Goal: Contribute content: Add original content to the website for others to see

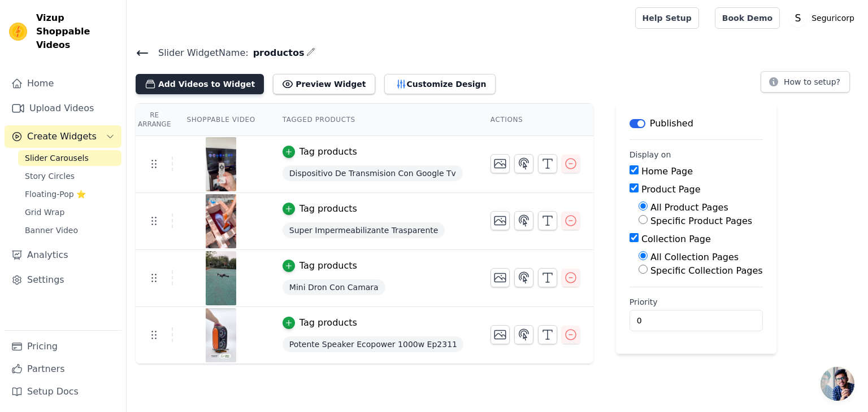
click at [199, 82] on button "Add Videos to Widget" at bounding box center [200, 84] width 128 height 20
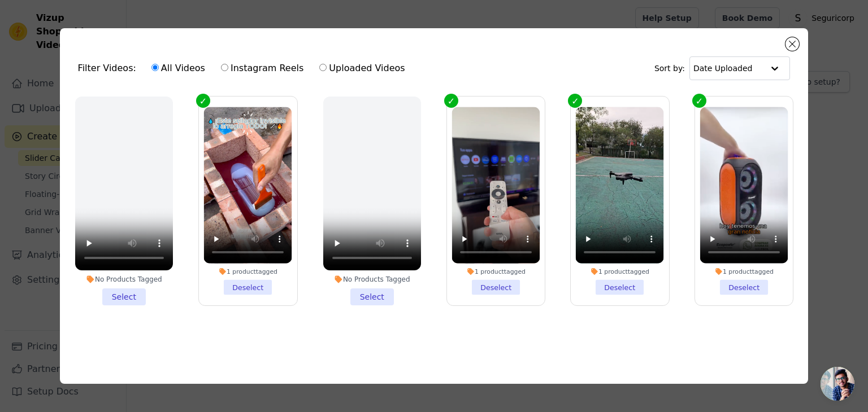
click at [467, 15] on div "Filter Videos: All Videos Instagram Reels Uploaded Videos Sort by: Date Uploade…" at bounding box center [433, 206] width 831 height 392
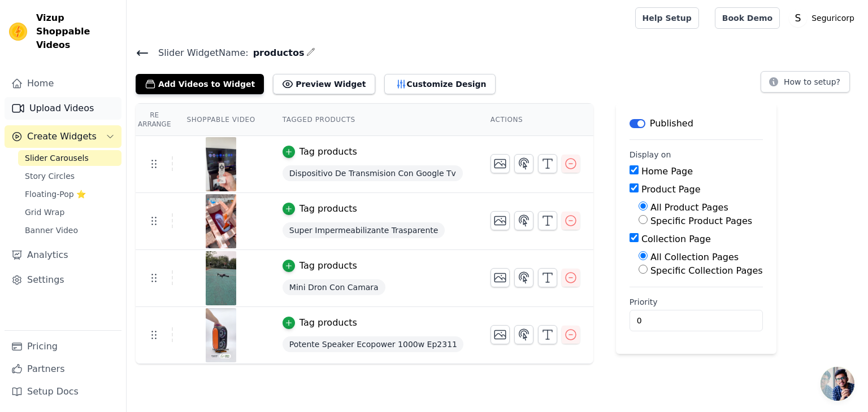
click at [60, 97] on link "Upload Videos" at bounding box center [63, 108] width 117 height 23
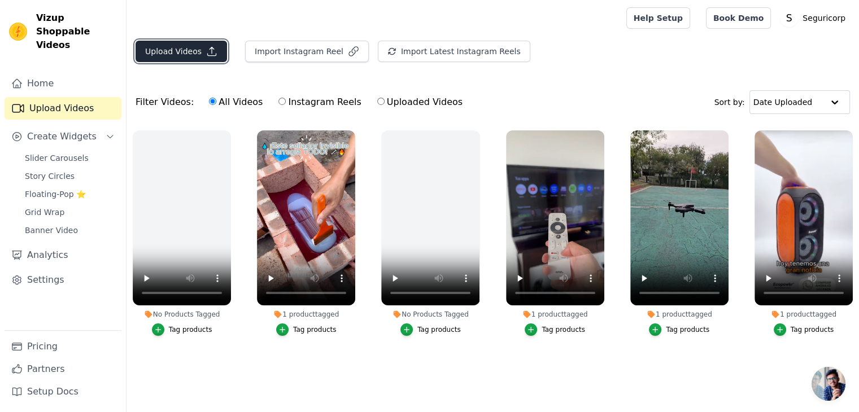
click at [173, 53] on button "Upload Videos" at bounding box center [182, 51] width 92 height 21
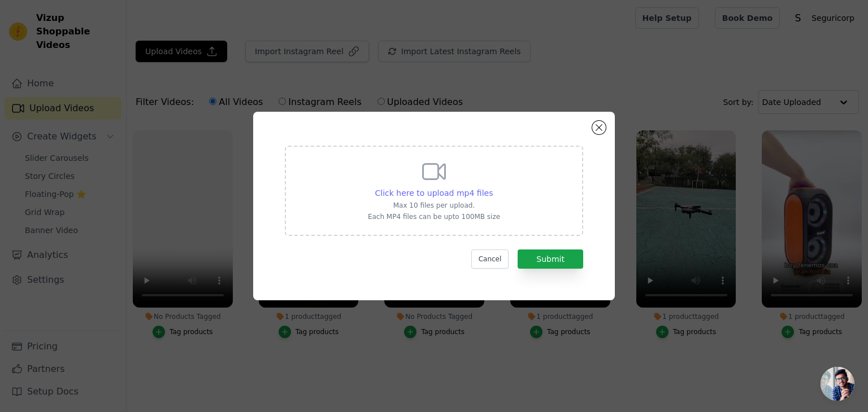
click at [438, 195] on span "Click here to upload mp4 files" at bounding box center [434, 193] width 118 height 9
click at [492, 188] on input "Click here to upload mp4 files Max 10 files per upload. Each MP4 files can be u…" at bounding box center [492, 187] width 1 height 1
type input "C:\fakepath\[DOMAIN_NAME]_@lagommx_1754945691433.mp4"
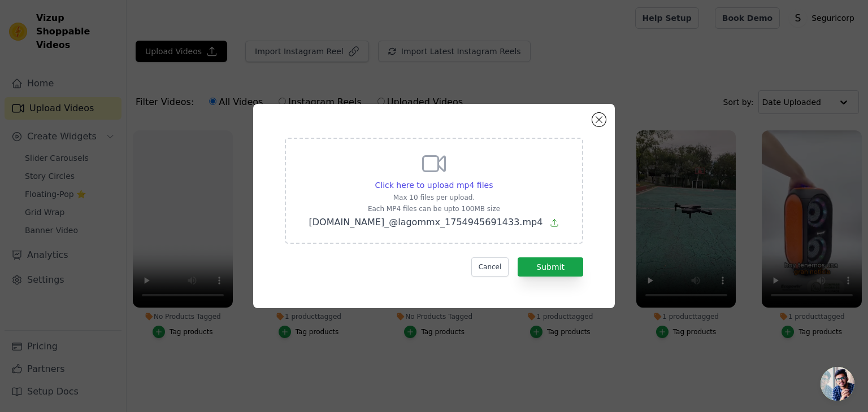
click at [541, 254] on form "Click here to upload mp4 files Max 10 files per upload. Each MP4 files can be u…" at bounding box center [434, 207] width 298 height 139
click at [544, 258] on button "Submit" at bounding box center [550, 267] width 66 height 19
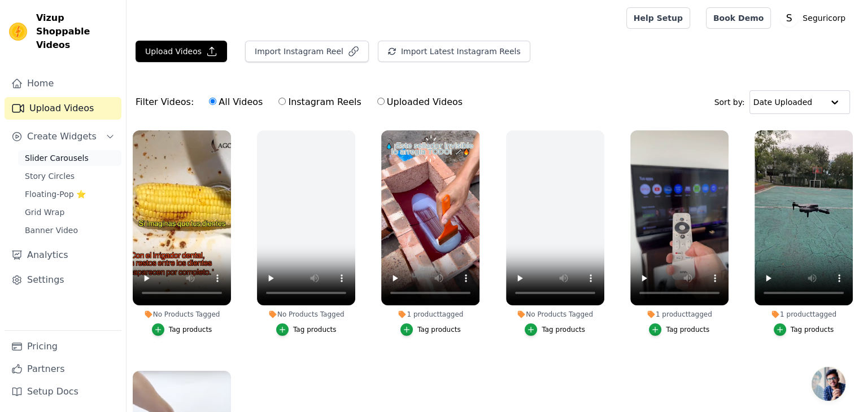
click at [64, 153] on span "Slider Carousels" at bounding box center [57, 158] width 64 height 11
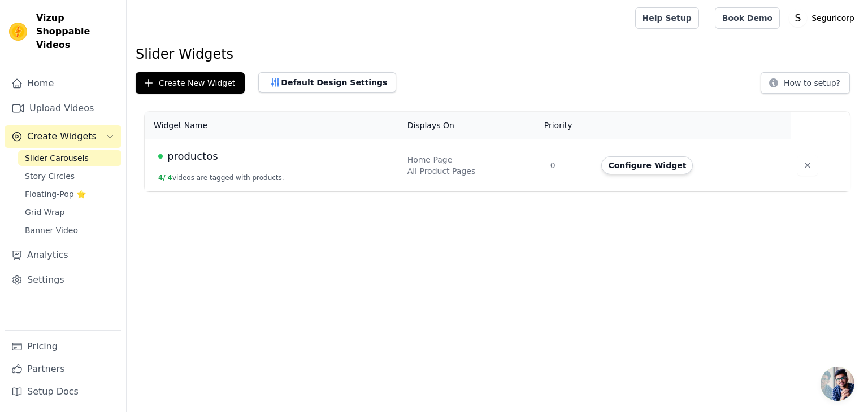
click at [204, 155] on span "productos" at bounding box center [192, 157] width 51 height 16
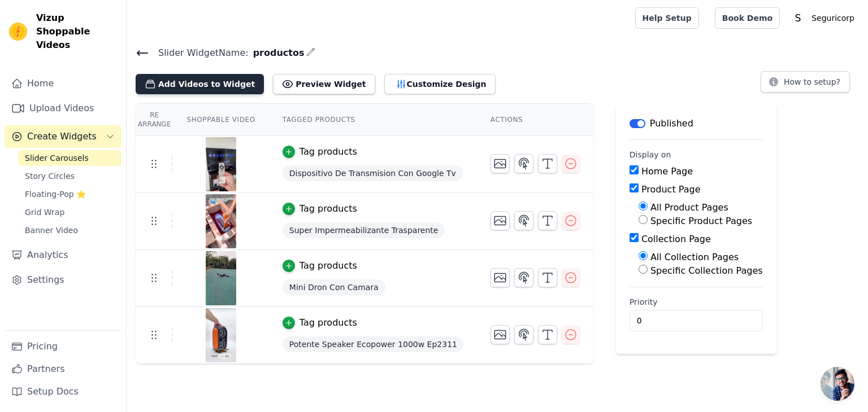
click at [208, 89] on button "Add Videos to Widget" at bounding box center [200, 84] width 128 height 20
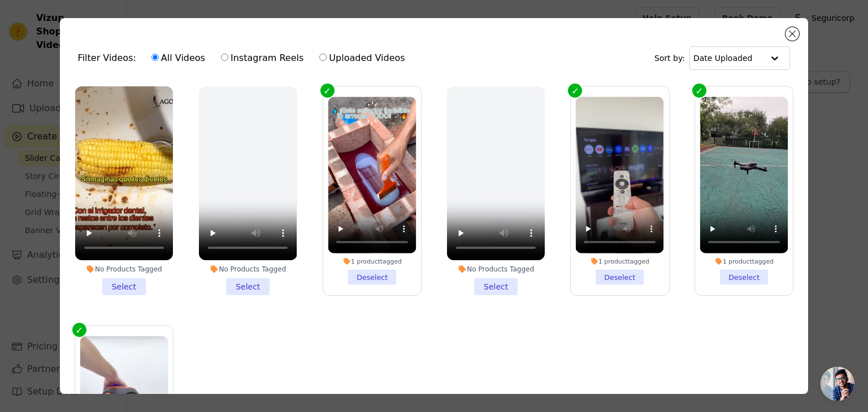
click at [128, 279] on li "No Products Tagged Select" at bounding box center [124, 190] width 98 height 209
click at [0, 0] on input "No Products Tagged Select" at bounding box center [0, 0] width 0 height 0
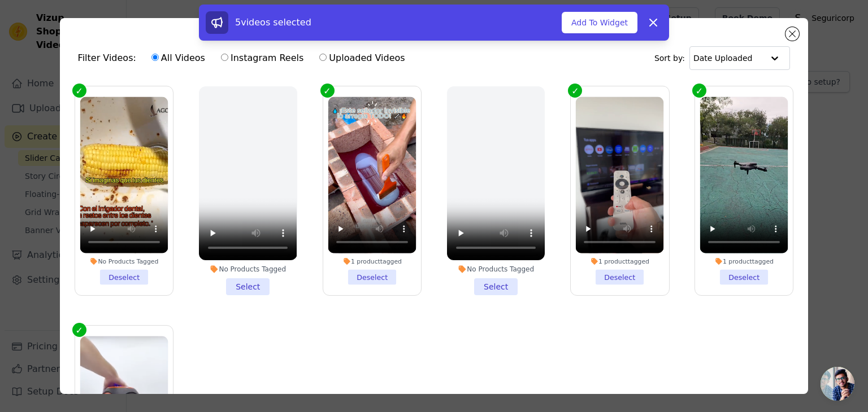
click at [600, 33] on div "5 videos selected Add To Widget Dismiss" at bounding box center [434, 22] width 456 height 23
click at [600, 29] on button "Add To Widget" at bounding box center [599, 22] width 76 height 21
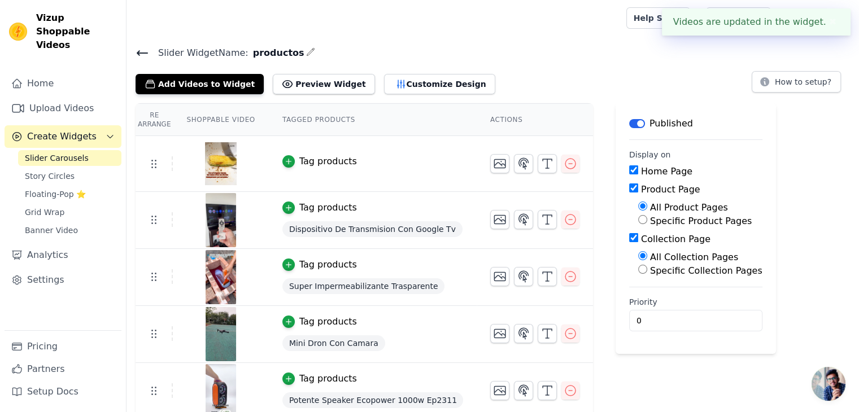
click at [284, 168] on td "Tag products" at bounding box center [373, 164] width 208 height 56
click at [282, 166] on div "button" at bounding box center [288, 161] width 12 height 12
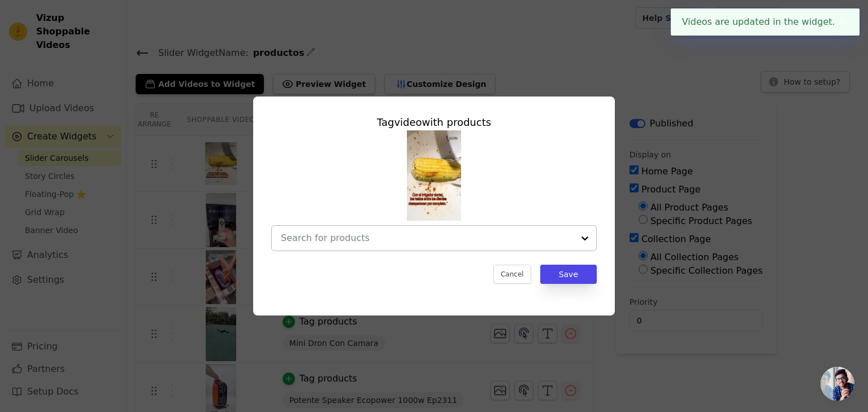
click at [586, 238] on div at bounding box center [584, 238] width 23 height 25
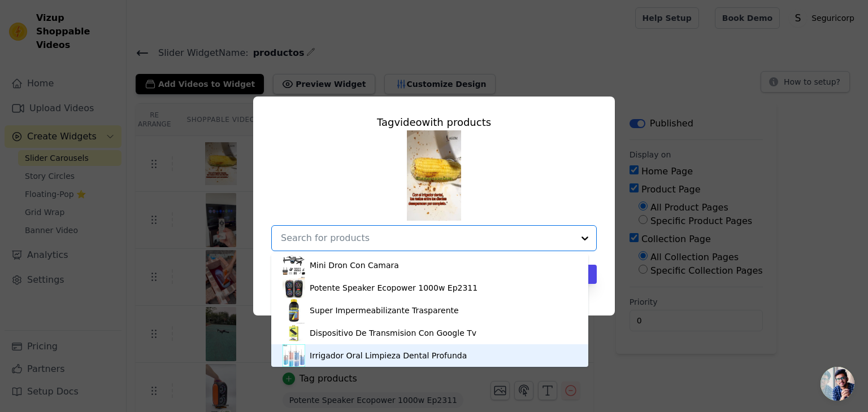
click at [371, 353] on div "Irrigador Oral Limpieza Dental Profunda" at bounding box center [388, 355] width 157 height 11
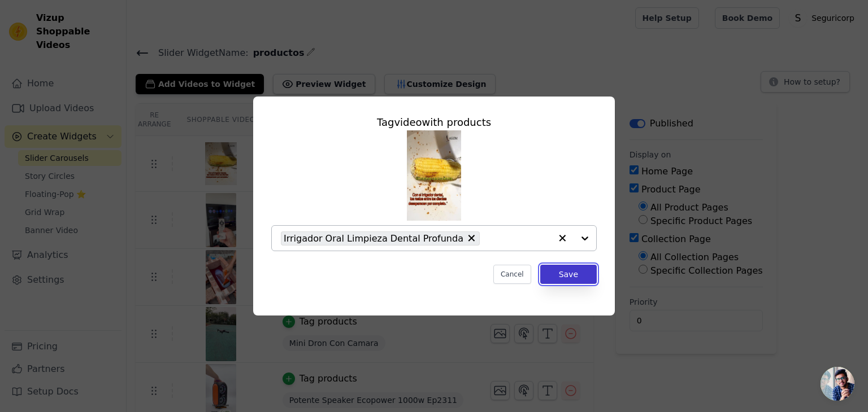
click at [567, 278] on button "Save" at bounding box center [568, 274] width 56 height 19
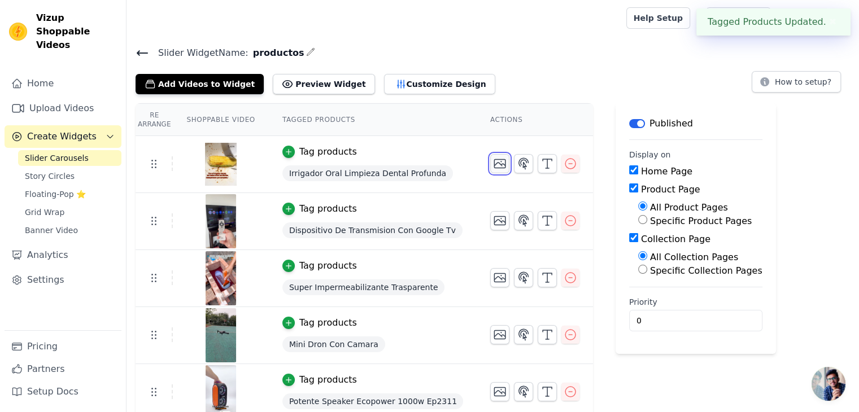
click at [493, 168] on icon "button" at bounding box center [500, 164] width 14 height 14
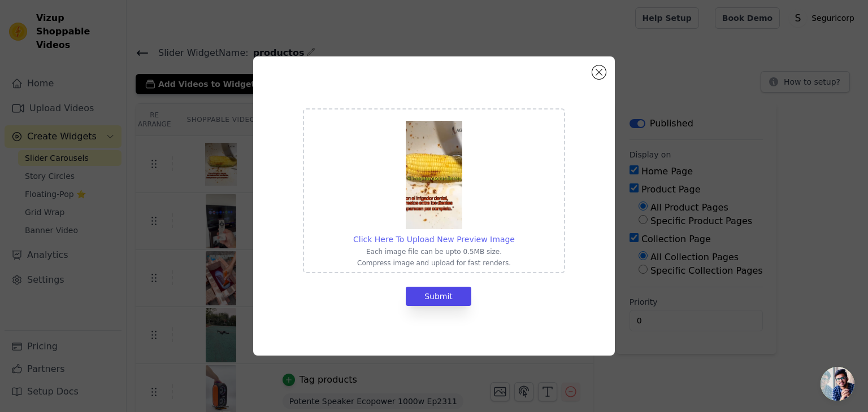
click at [463, 234] on div "Click Here To Upload New Preview Image" at bounding box center [434, 239] width 162 height 11
click at [514, 233] on input "Click Here To Upload New Preview Image Each image file can be upto 0.5MB size. …" at bounding box center [514, 233] width 1 height 1
type input "C:\fakepath\irrigador.jpg"
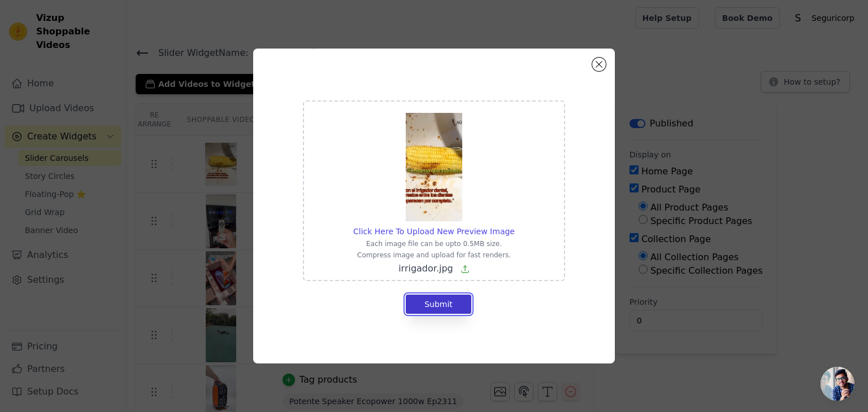
click at [439, 303] on button "Submit" at bounding box center [439, 304] width 66 height 19
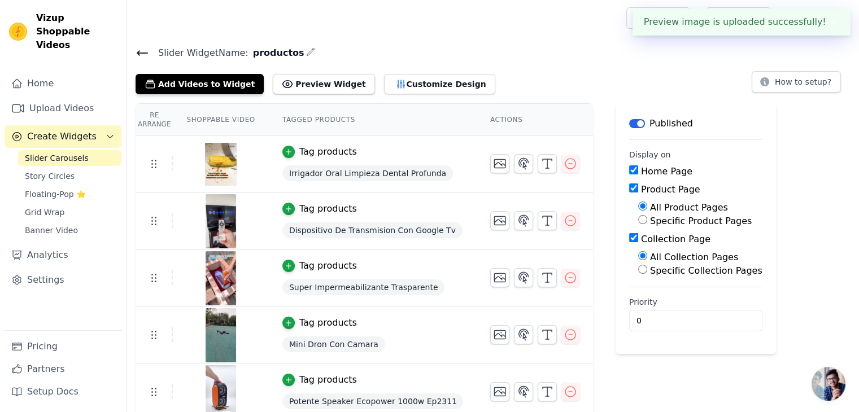
click at [629, 120] on button "Label" at bounding box center [637, 123] width 16 height 9
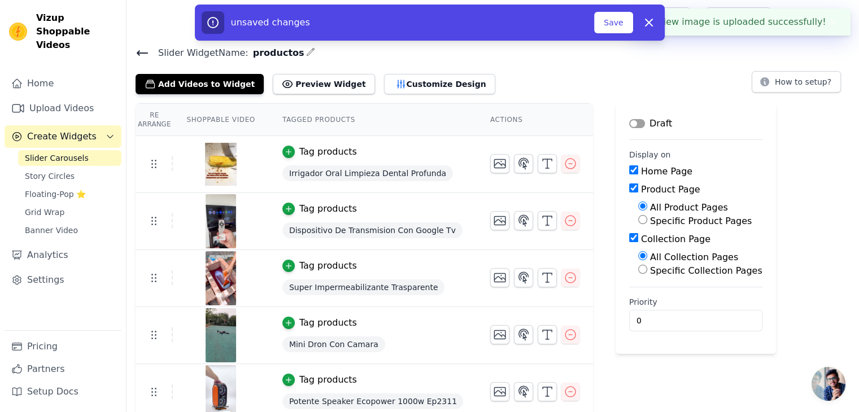
click at [618, 36] on div "unsaved changes Save Dismiss" at bounding box center [430, 23] width 470 height 36
click at [618, 32] on button "Save" at bounding box center [613, 22] width 38 height 21
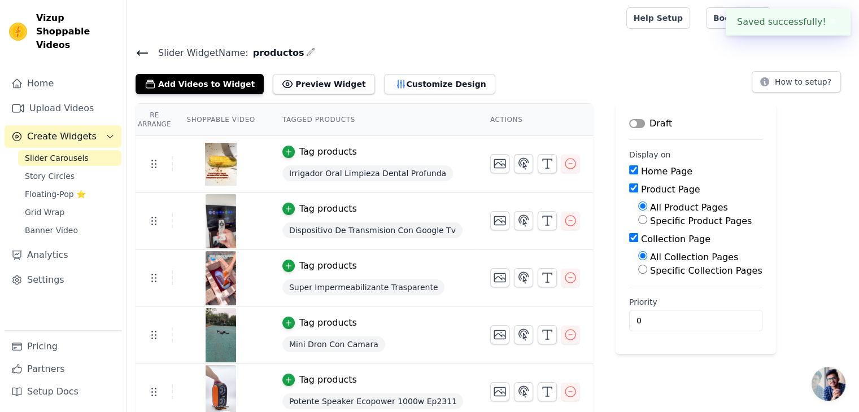
click at [629, 122] on button "Label" at bounding box center [637, 123] width 16 height 9
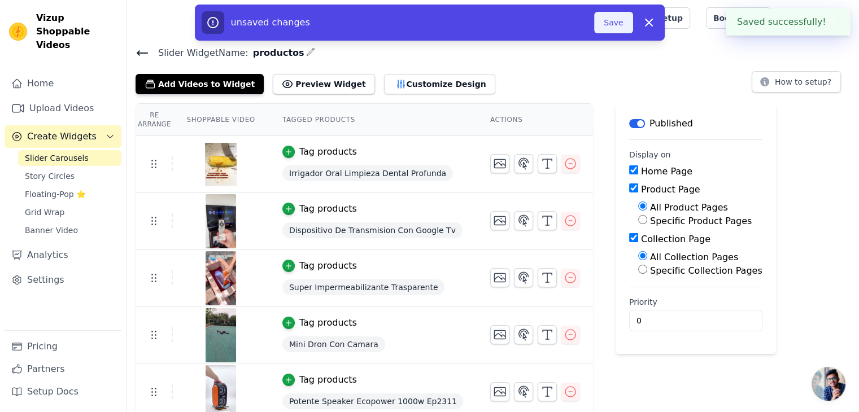
click at [612, 18] on button "Save" at bounding box center [613, 22] width 38 height 21
click at [613, 23] on div at bounding box center [374, 18] width 477 height 36
